Goal: Find contact information: Obtain details needed to contact an individual or organization

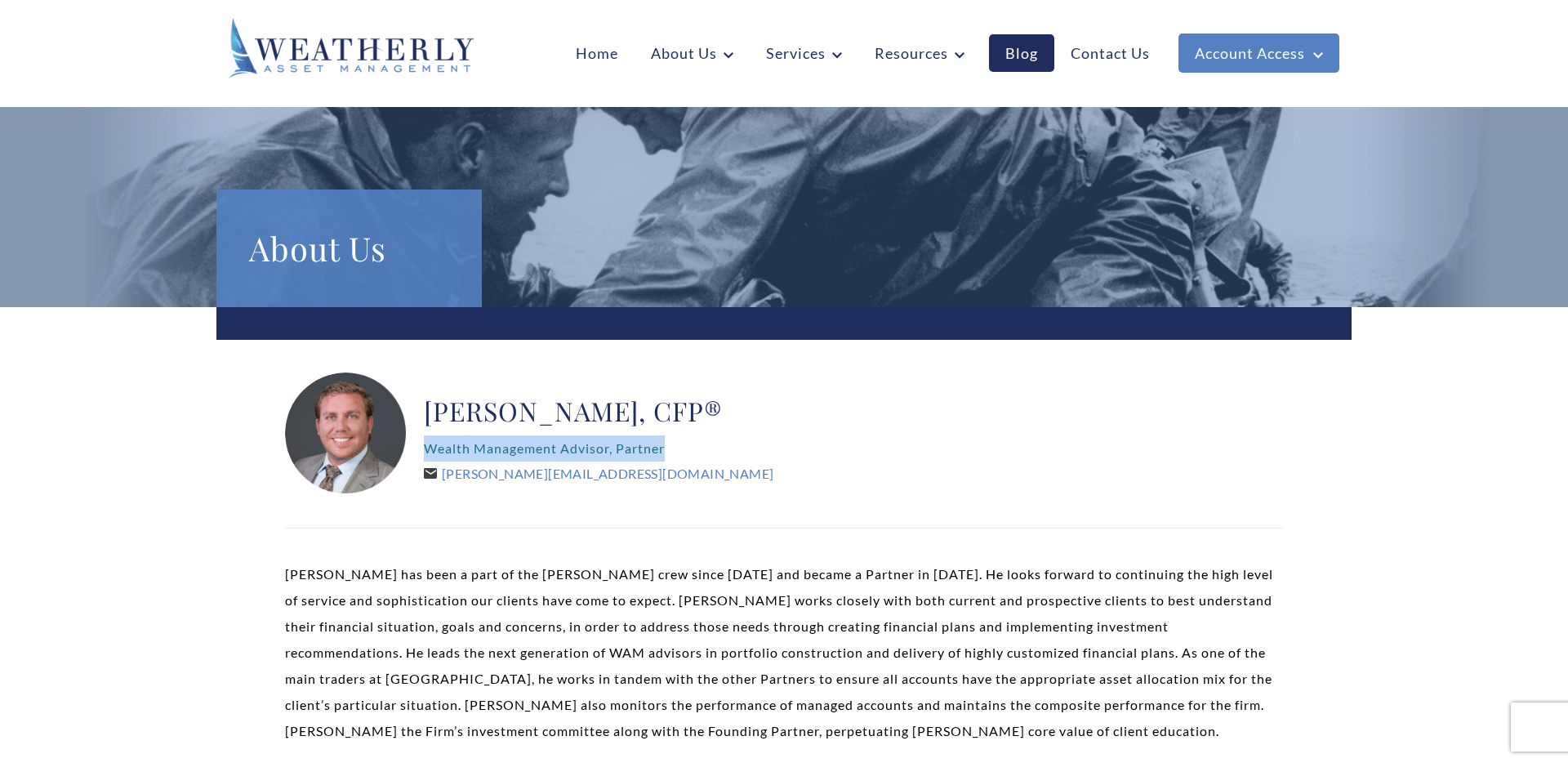
drag, startPoint x: 426, startPoint y: 451, endPoint x: 668, endPoint y: 453, distance: 242.0
click at [668, 453] on p "Wealth Management Advisor, Partner" at bounding box center [598, 449] width 349 height 26
copy p "Wealth Management Advisor, Partner"
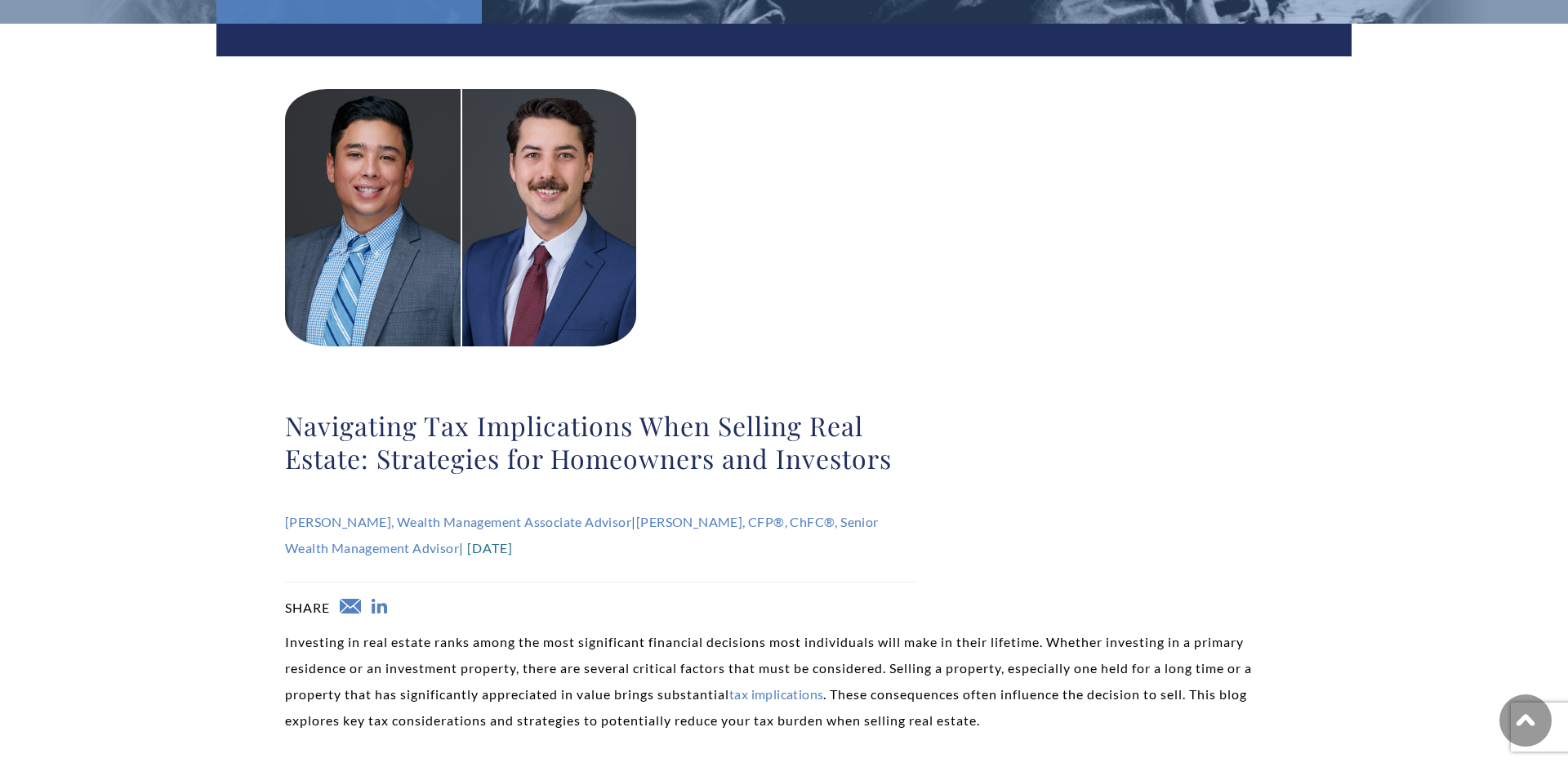
scroll to position [286, 0]
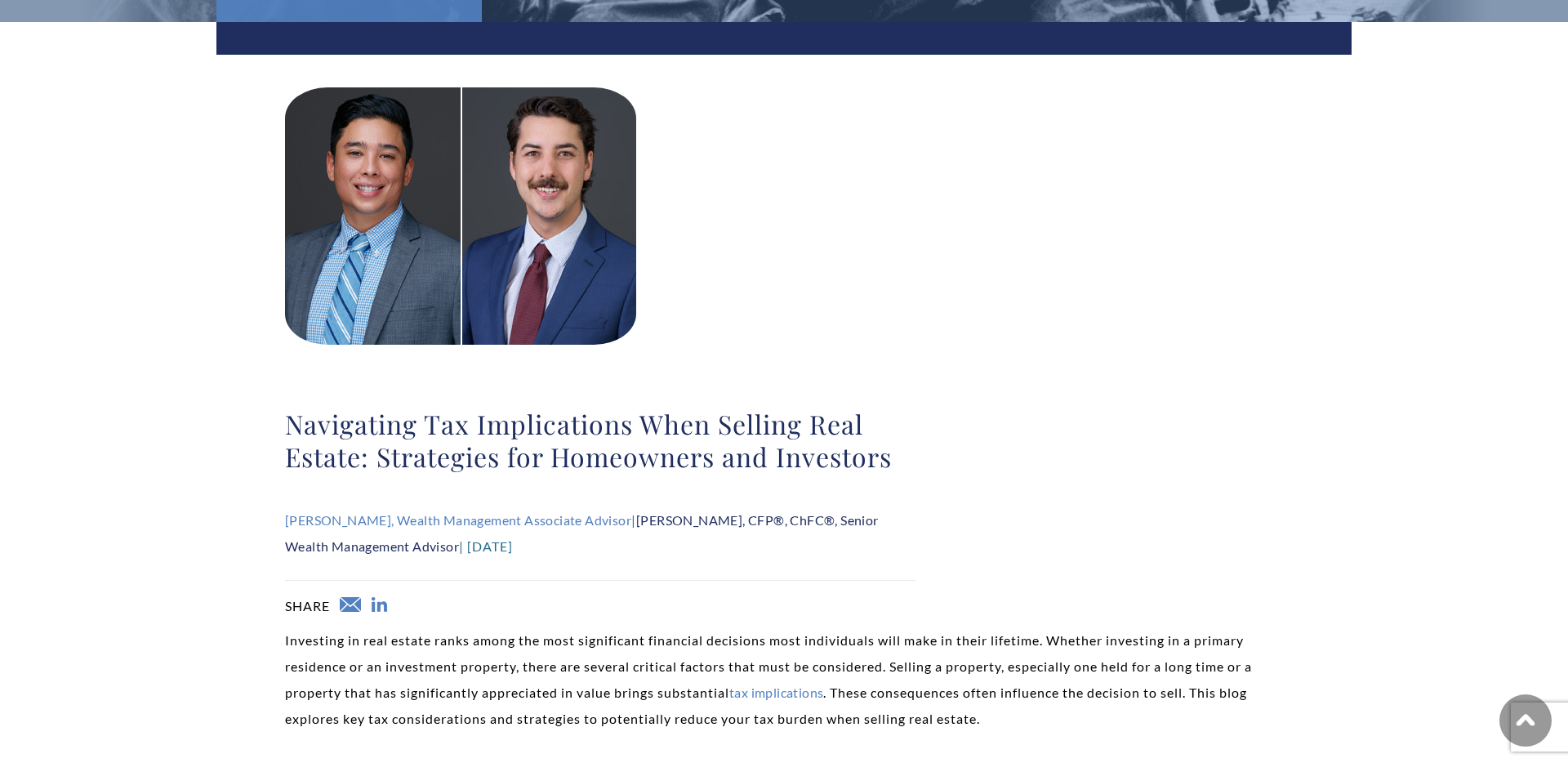
click at [706, 518] on link "Ryan Richardson, CFP®, ChFC®, Senior Wealth Management Advisor" at bounding box center [582, 533] width 594 height 42
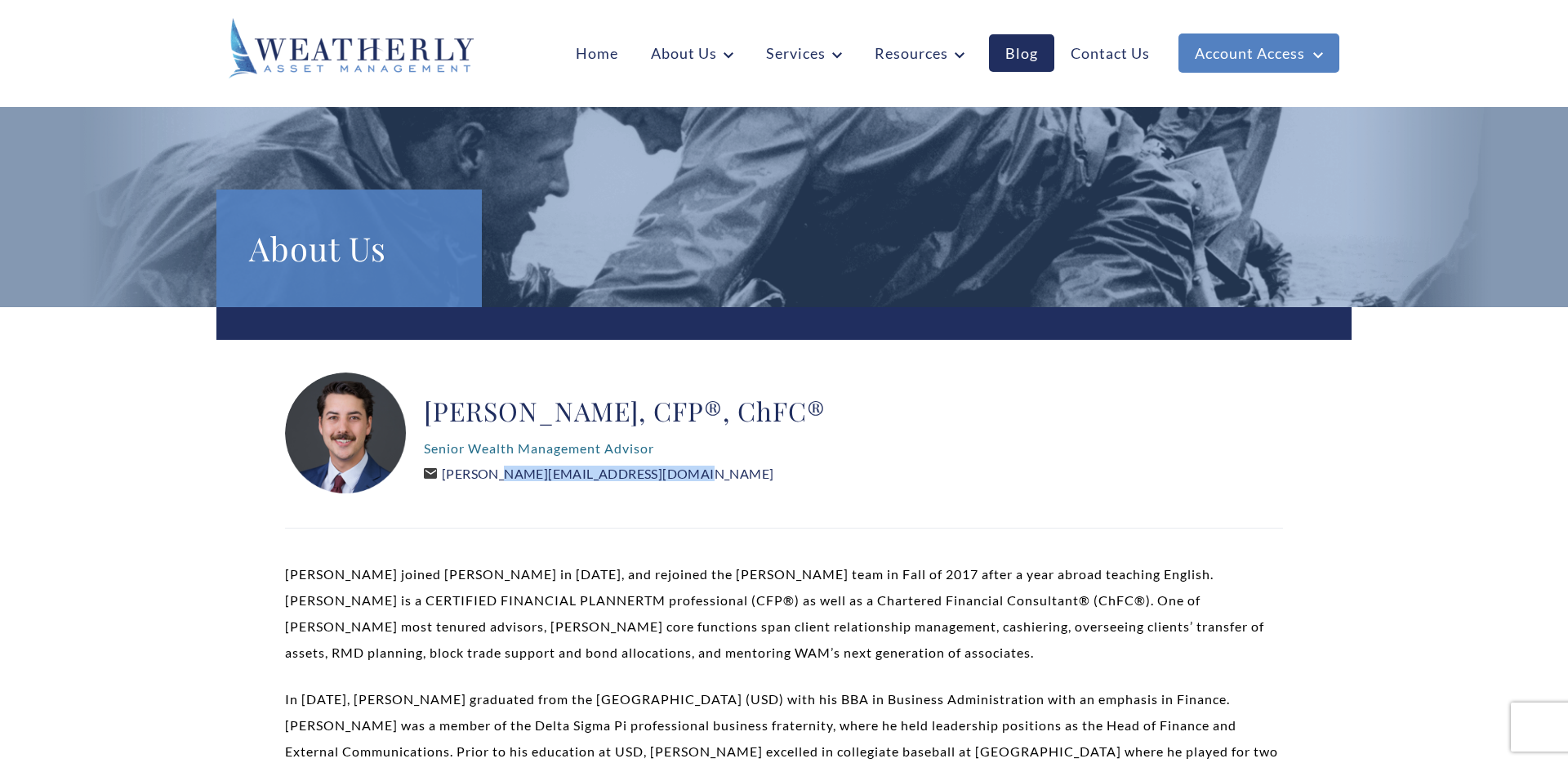
drag, startPoint x: 659, startPoint y: 480, endPoint x: 443, endPoint y: 478, distance: 216.0
click at [443, 478] on div "Ryan Richardson, CFP®, ChFC® Senior Wealth Management Advisor Ryan@WeatherlyAss…" at bounding box center [624, 433] width 402 height 122
copy link "[PERSON_NAME][EMAIL_ADDRESS][DOMAIN_NAME]"
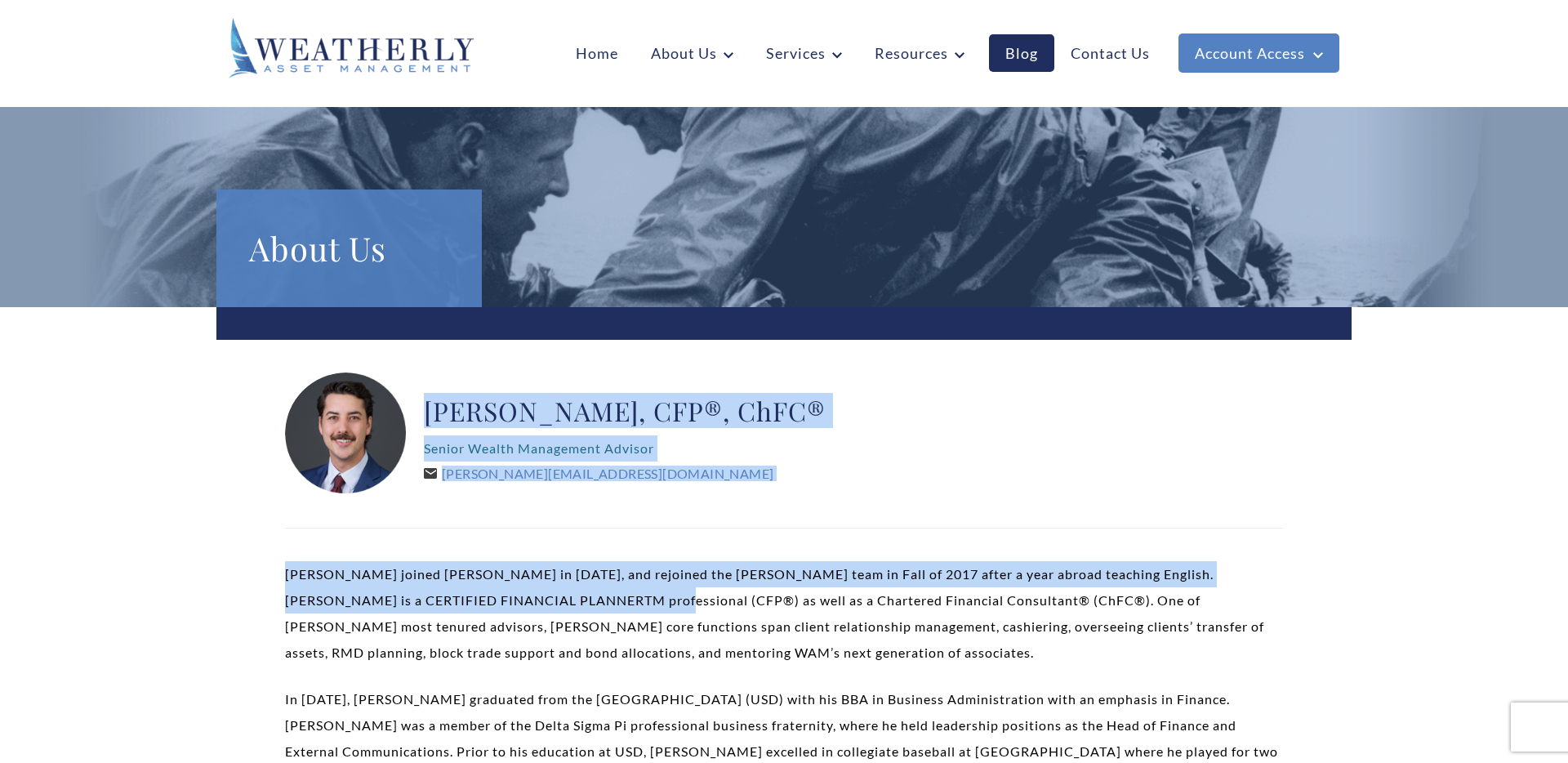
drag, startPoint x: 591, startPoint y: 587, endPoint x: 433, endPoint y: 390, distance: 252.5
click at [433, 390] on div "Ryan Richardson, CFP®, ChFC® Senior Wealth Management Advisor Ryan@WeatherlyAss…" at bounding box center [624, 433] width 402 height 122
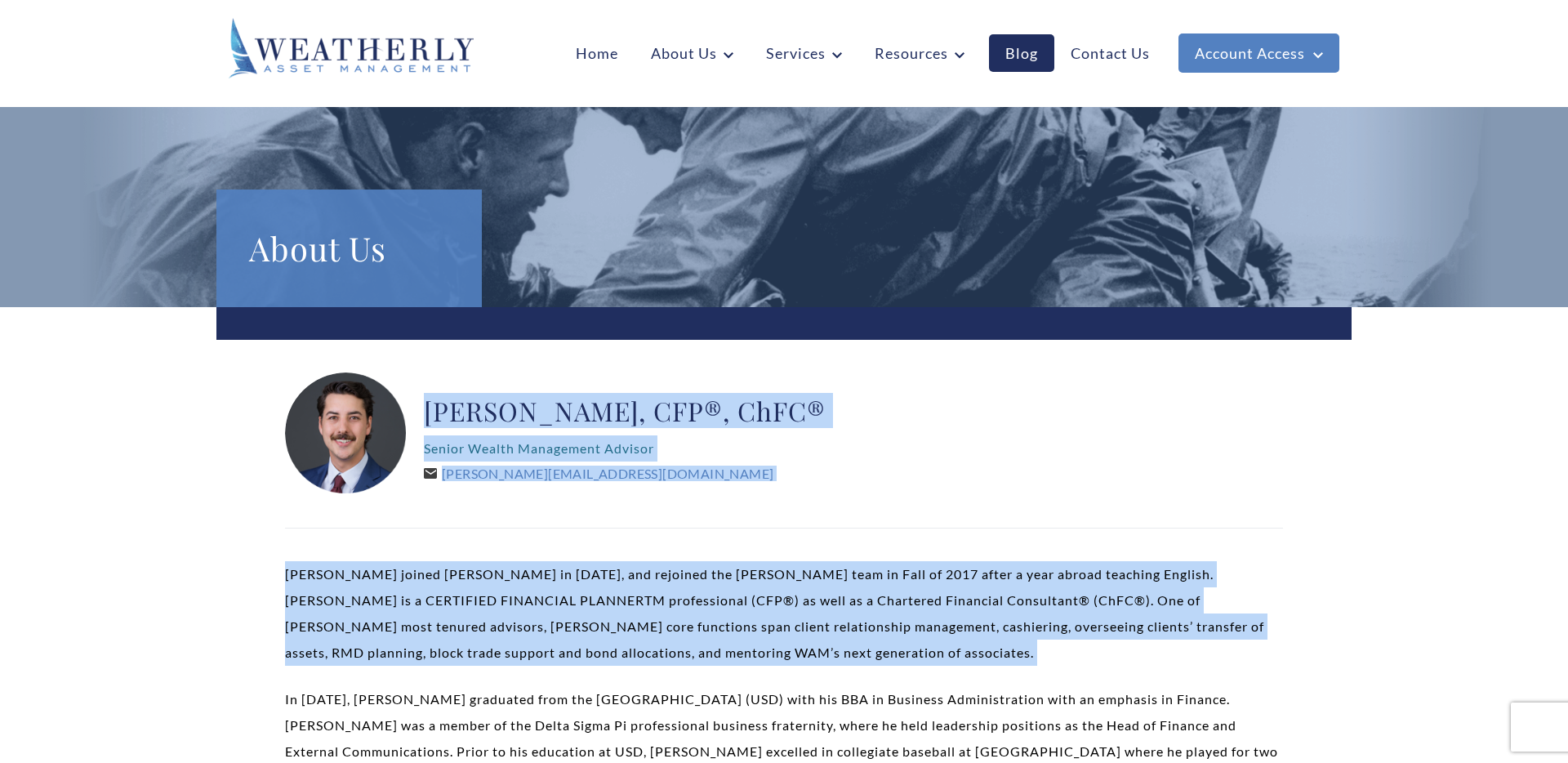
drag, startPoint x: 551, startPoint y: 347, endPoint x: 758, endPoint y: 684, distance: 395.5
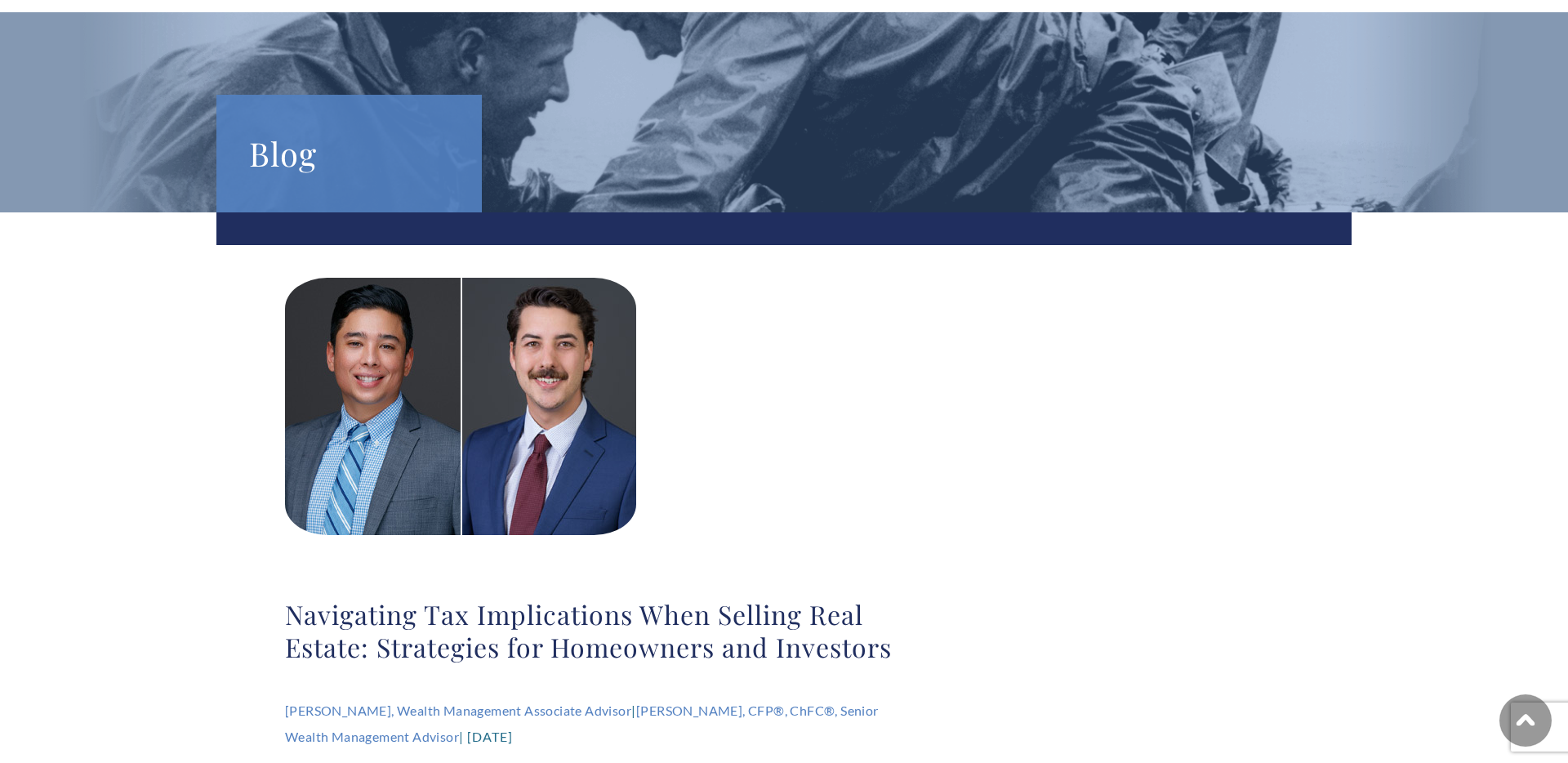
scroll to position [296, 0]
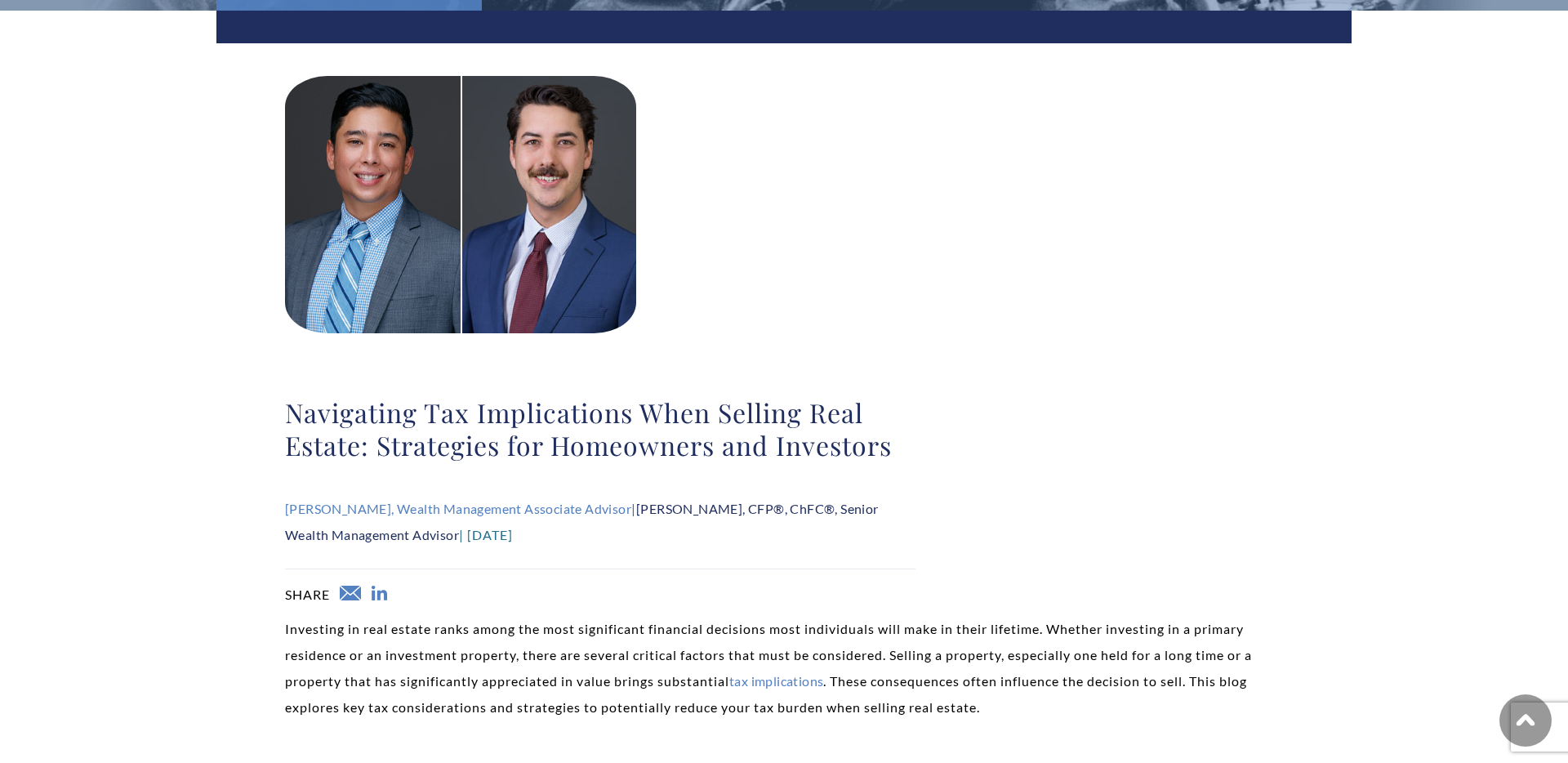
click at [767, 508] on link "[PERSON_NAME], CFP®, ChFC®, Senior Wealth Management Advisor" at bounding box center [582, 521] width 594 height 42
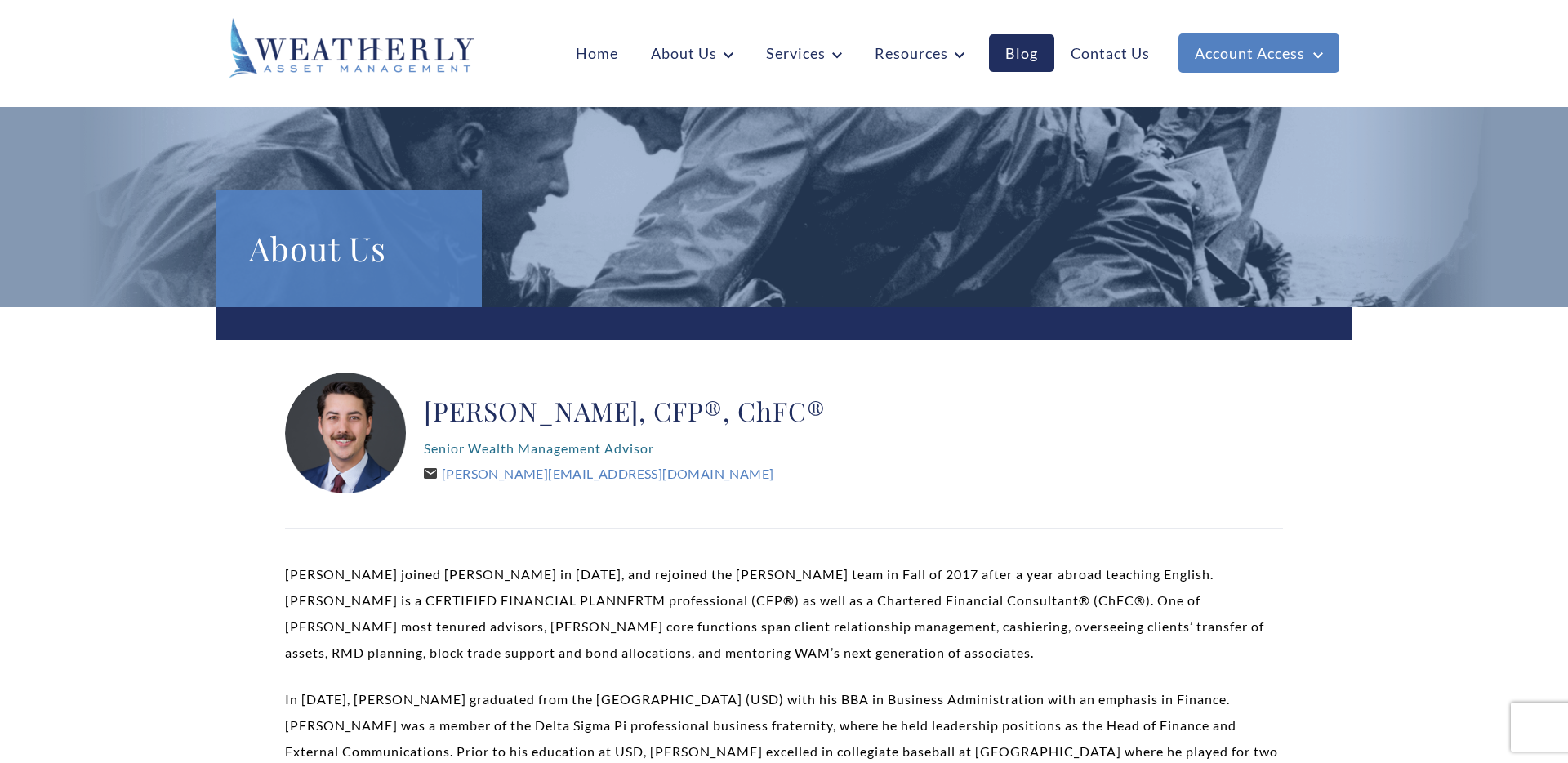
click at [536, 446] on p "Senior Wealth Management Advisor" at bounding box center [624, 449] width 402 height 26
copy div "Senior Wealth Management Advisor"
